Goal: Find specific page/section: Find specific page/section

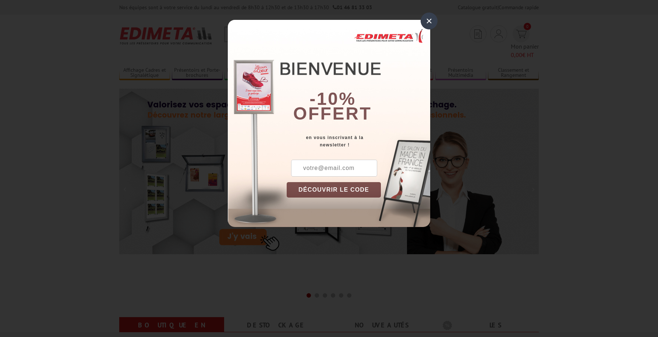
click at [428, 25] on div "×" at bounding box center [429, 21] width 17 height 17
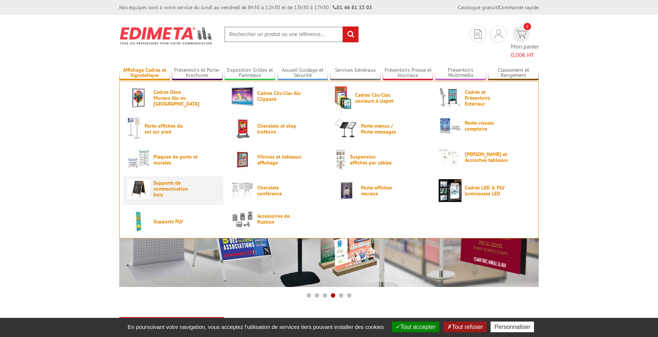
click at [178, 180] on span "Supports de communication bois" at bounding box center [175, 189] width 44 height 18
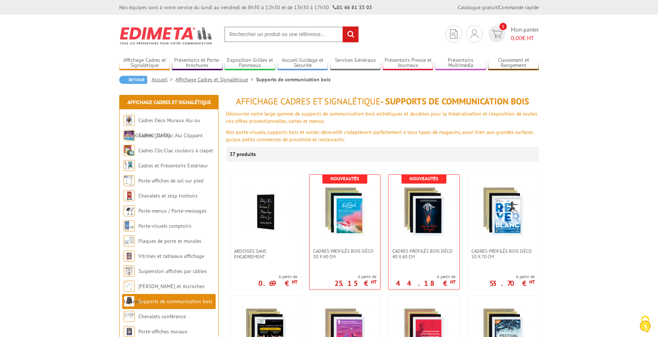
click at [269, 32] on input "text" at bounding box center [291, 34] width 135 height 16
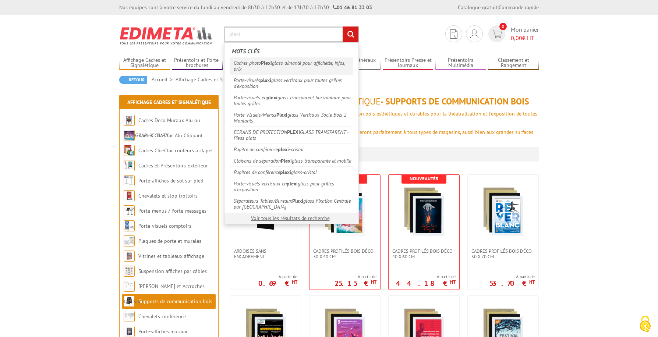
type input "plexi"
click at [276, 65] on link "Cadres photo Plexi glass aimanté pour affichette, infos, prix" at bounding box center [291, 65] width 123 height 17
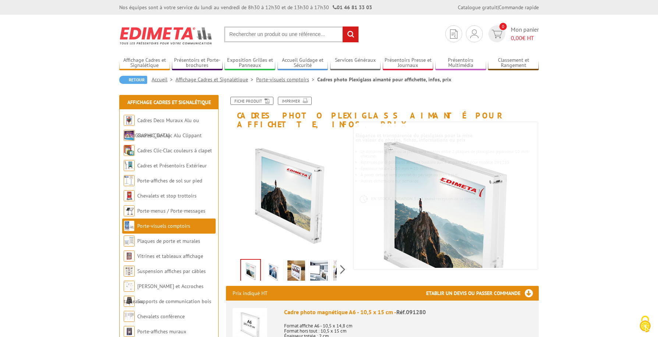
click at [278, 31] on input "text" at bounding box center [291, 34] width 135 height 16
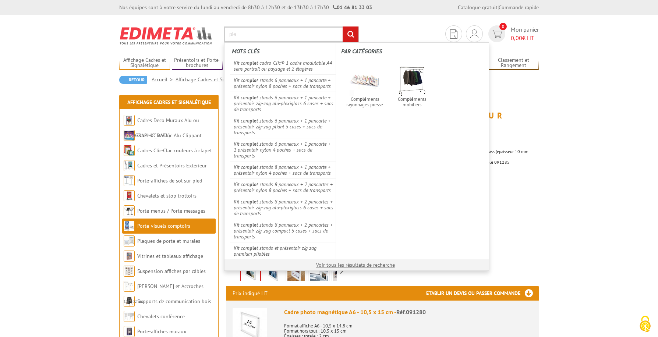
type input "plex"
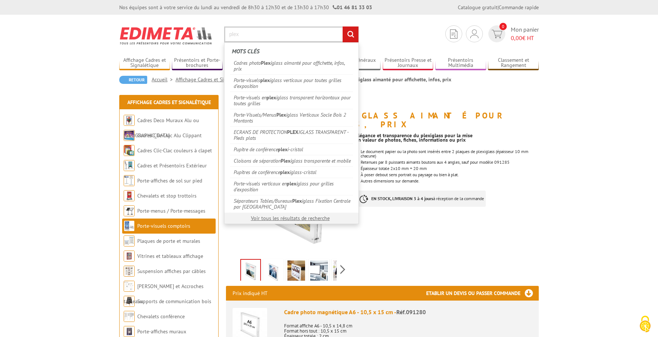
drag, startPoint x: 252, startPoint y: 37, endPoint x: 218, endPoint y: 37, distance: 34.2
click at [218, 37] on section "Je me connecte Nouveau client ? Inscrivez-vous 0 Mon panier 0,00 € HT plex rech…" at bounding box center [328, 32] width 419 height 35
